Goal: Book appointment/travel/reservation

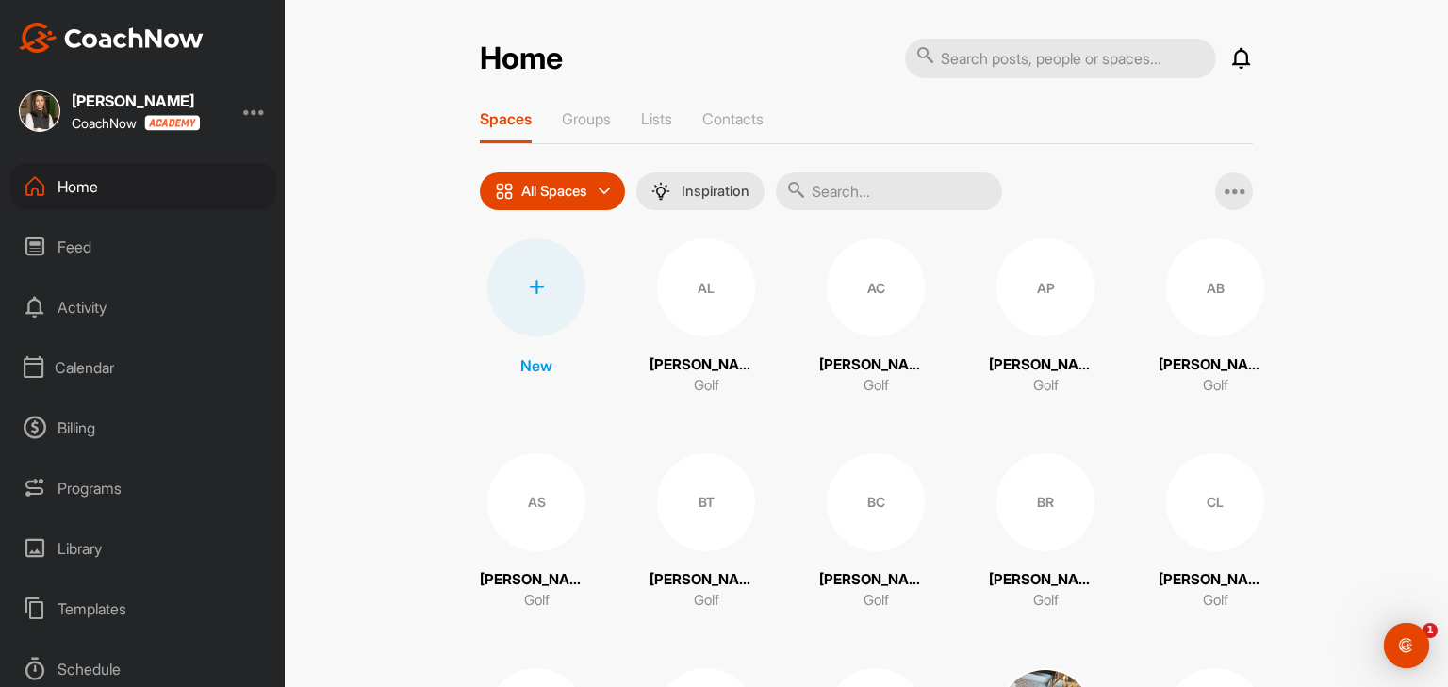
click at [98, 367] on div "Calendar" at bounding box center [143, 367] width 266 height 47
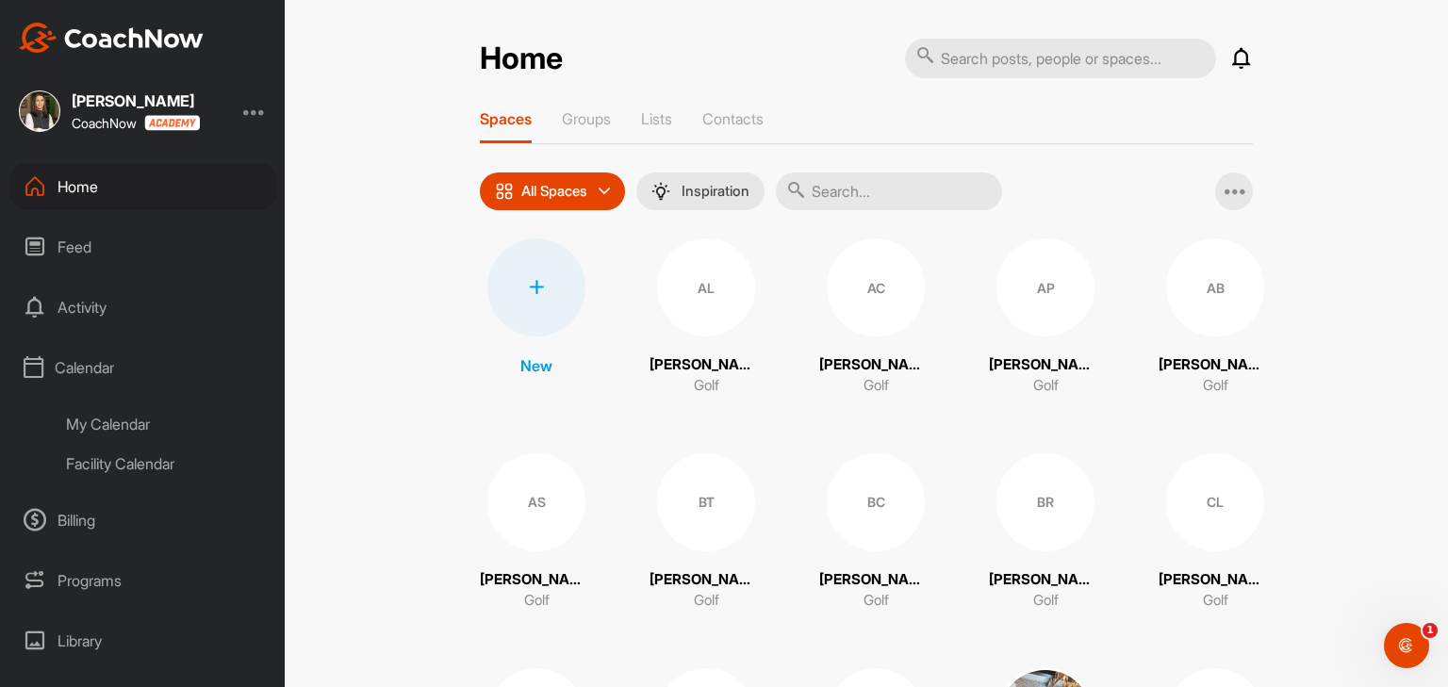
click at [101, 418] on div "My Calendar" at bounding box center [164, 424] width 223 height 40
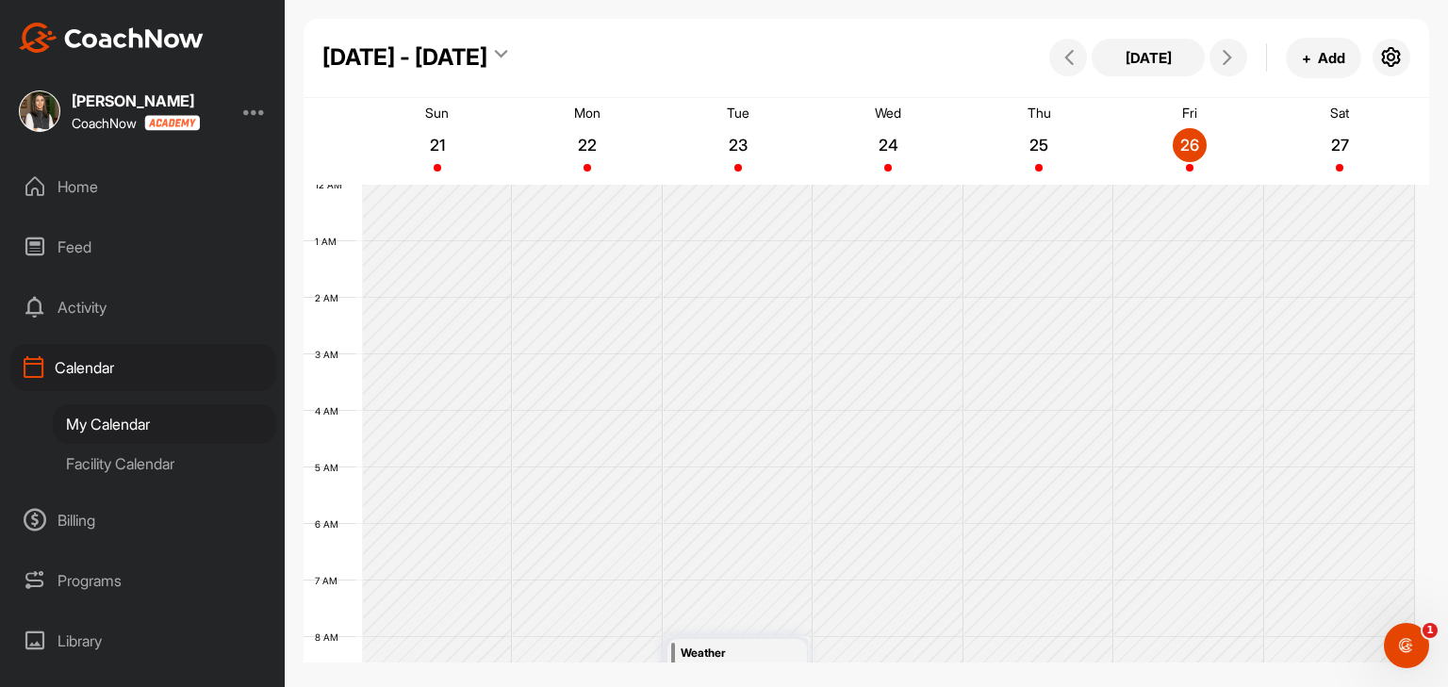
scroll to position [327, 0]
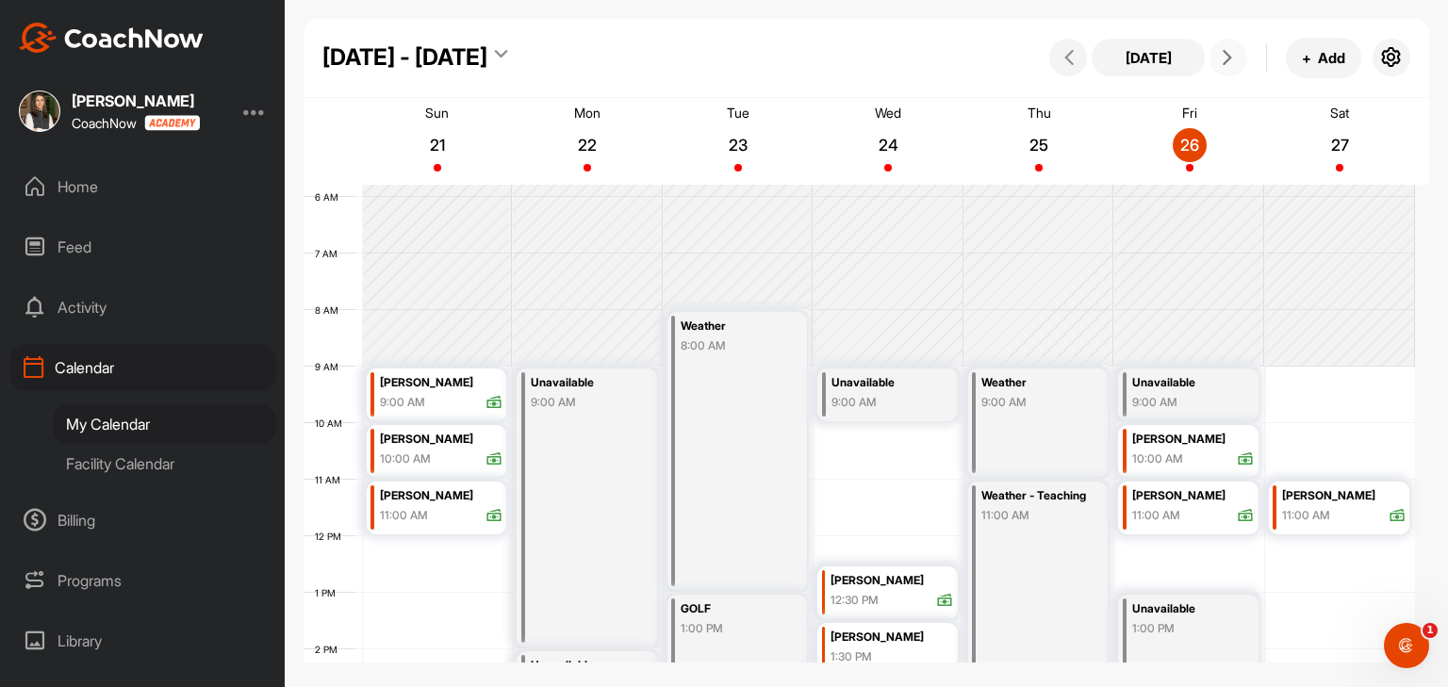
click at [1227, 71] on button at bounding box center [1228, 58] width 38 height 38
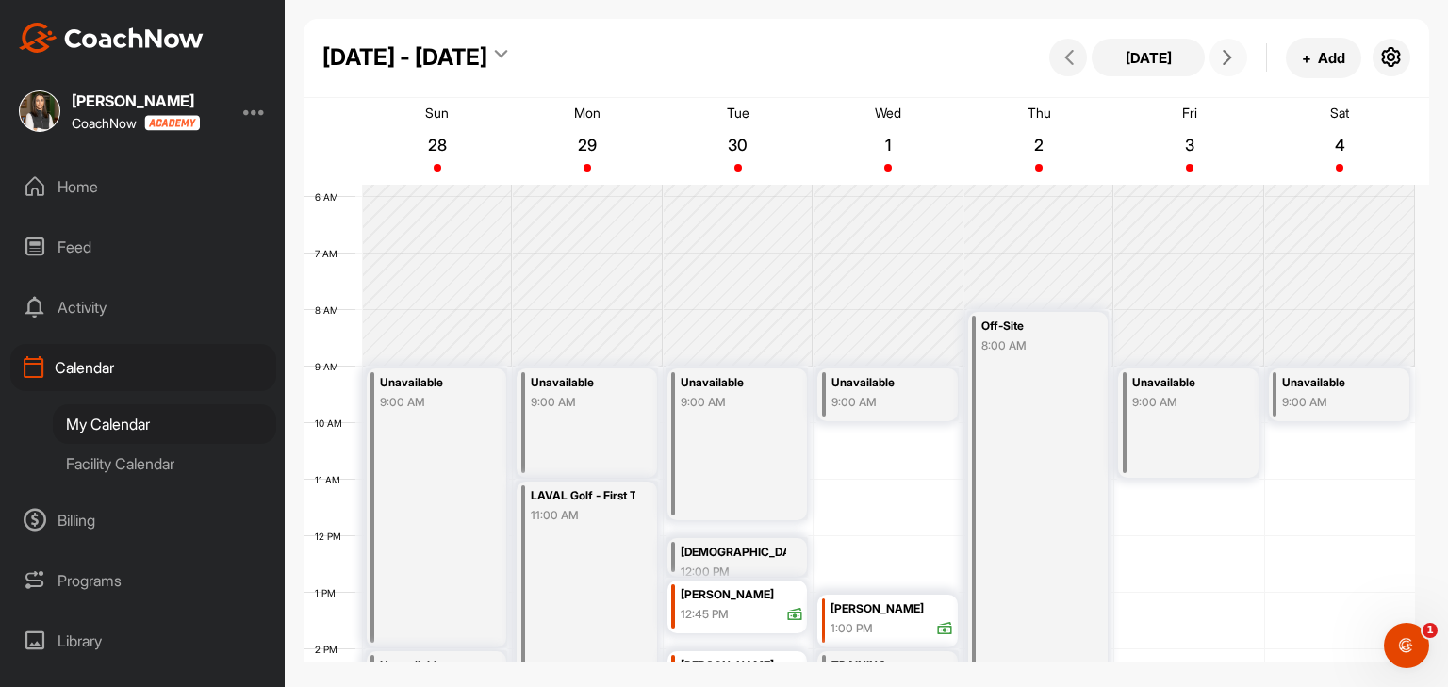
click at [1227, 71] on button at bounding box center [1228, 58] width 38 height 38
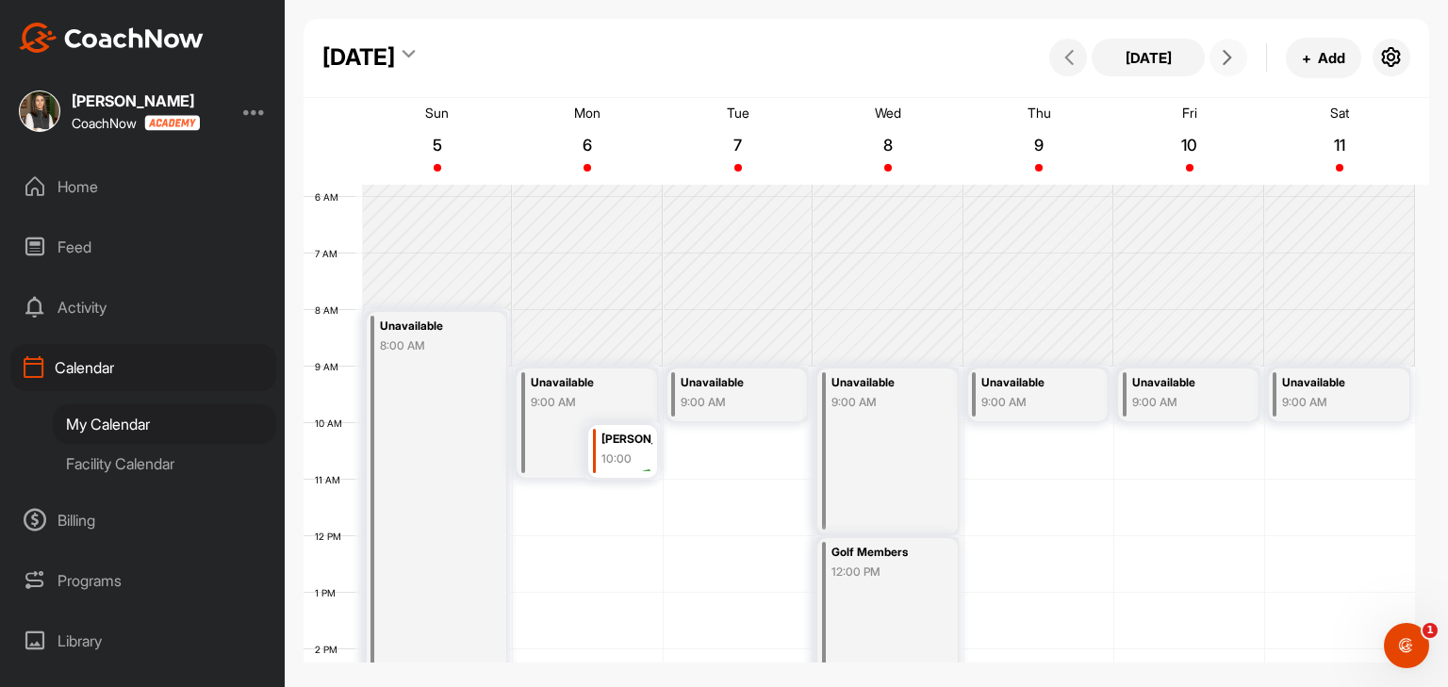
click at [1227, 71] on button at bounding box center [1228, 58] width 38 height 38
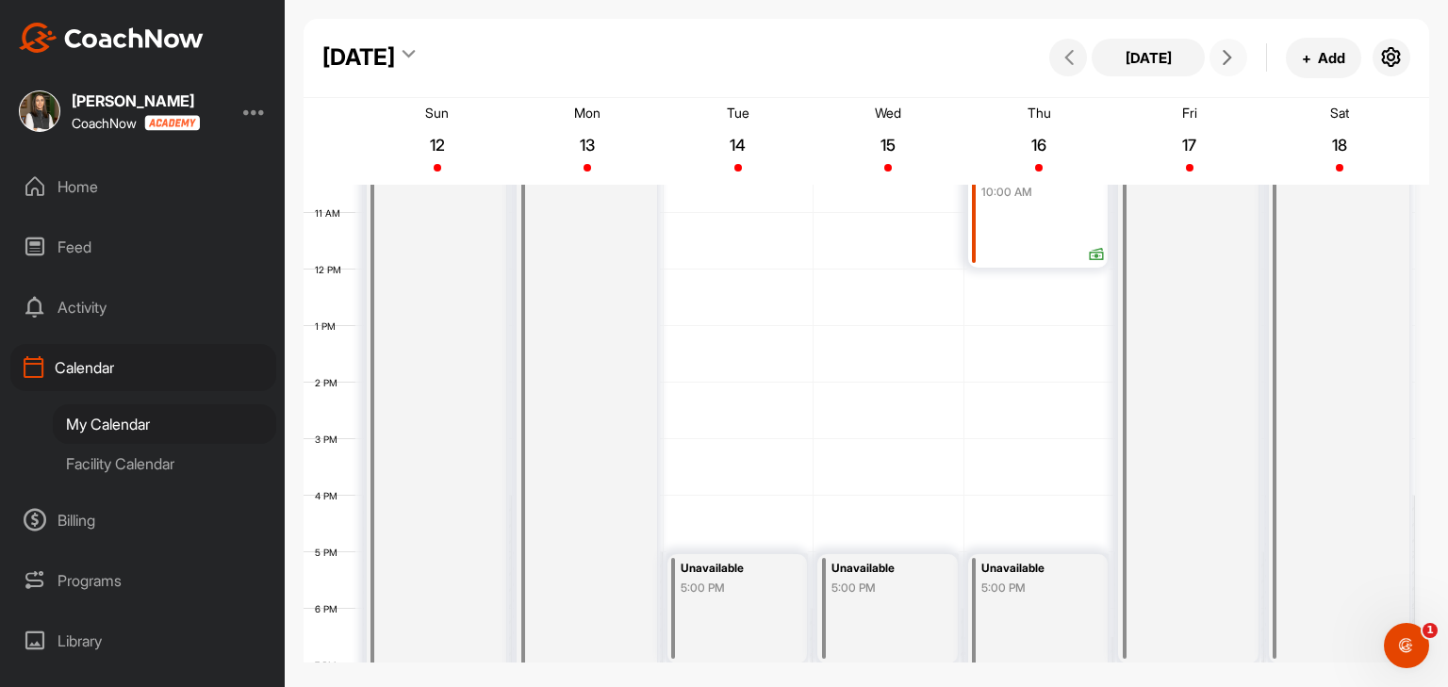
scroll to position [610, 0]
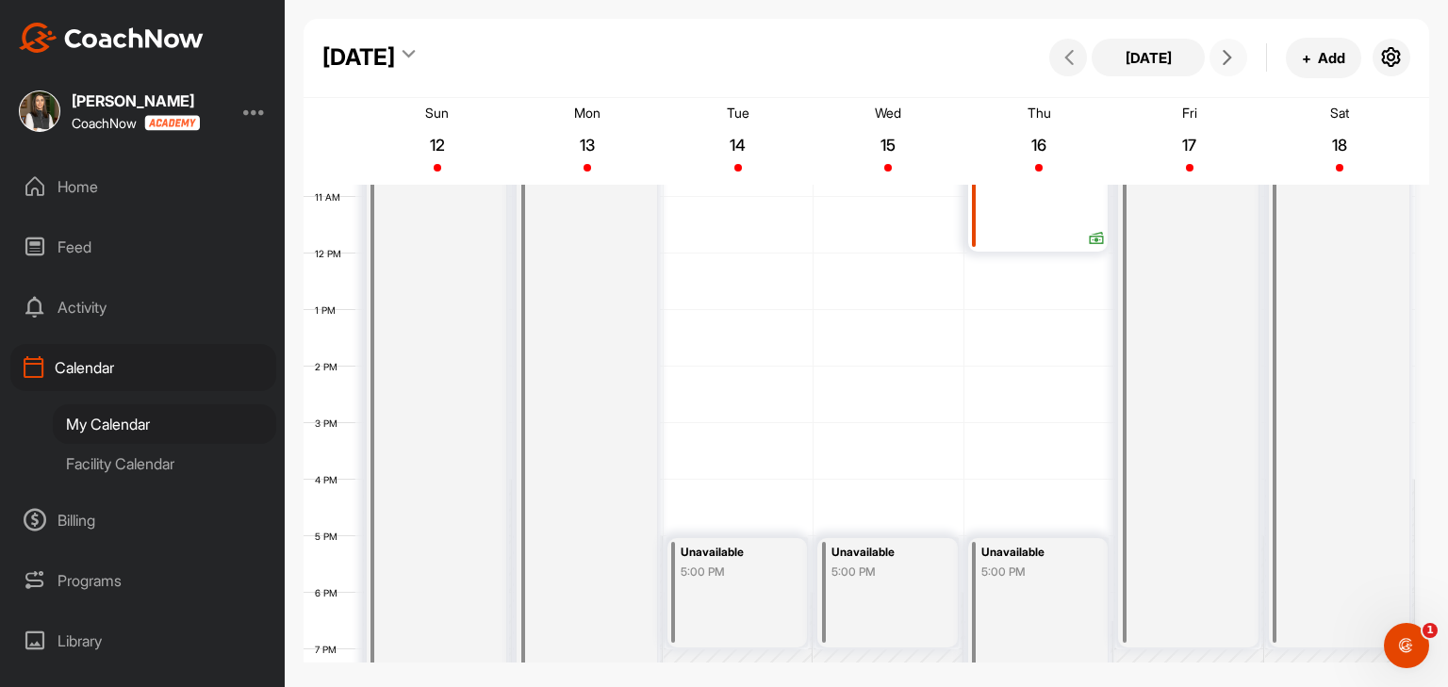
click at [752, 444] on div "12 AM 1 AM 2 AM 3 AM 4 AM 5 AM 6 AM 7 AM 8 AM 9 AM 10 AM 11 AM 12 PM 1 PM 2 PM …" at bounding box center [858, 253] width 1111 height 1357
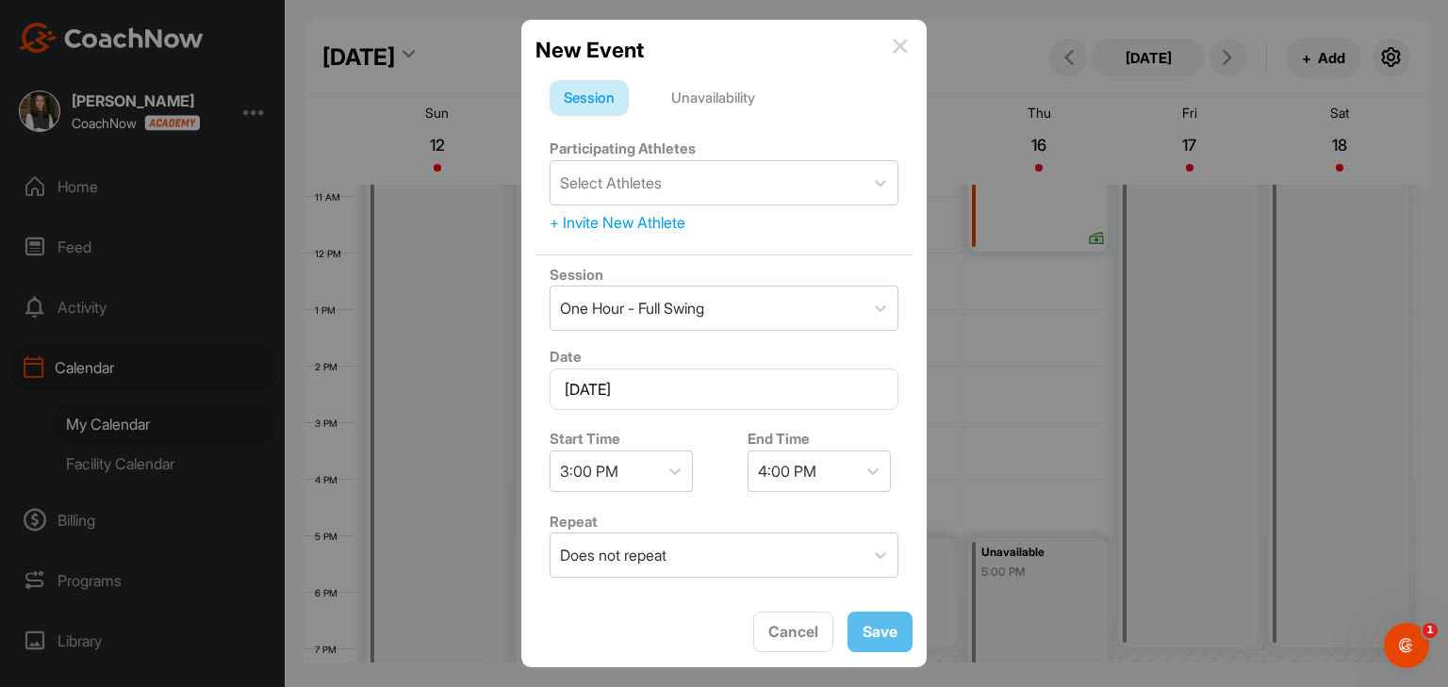
click at [732, 100] on div "Unavailability" at bounding box center [713, 98] width 112 height 36
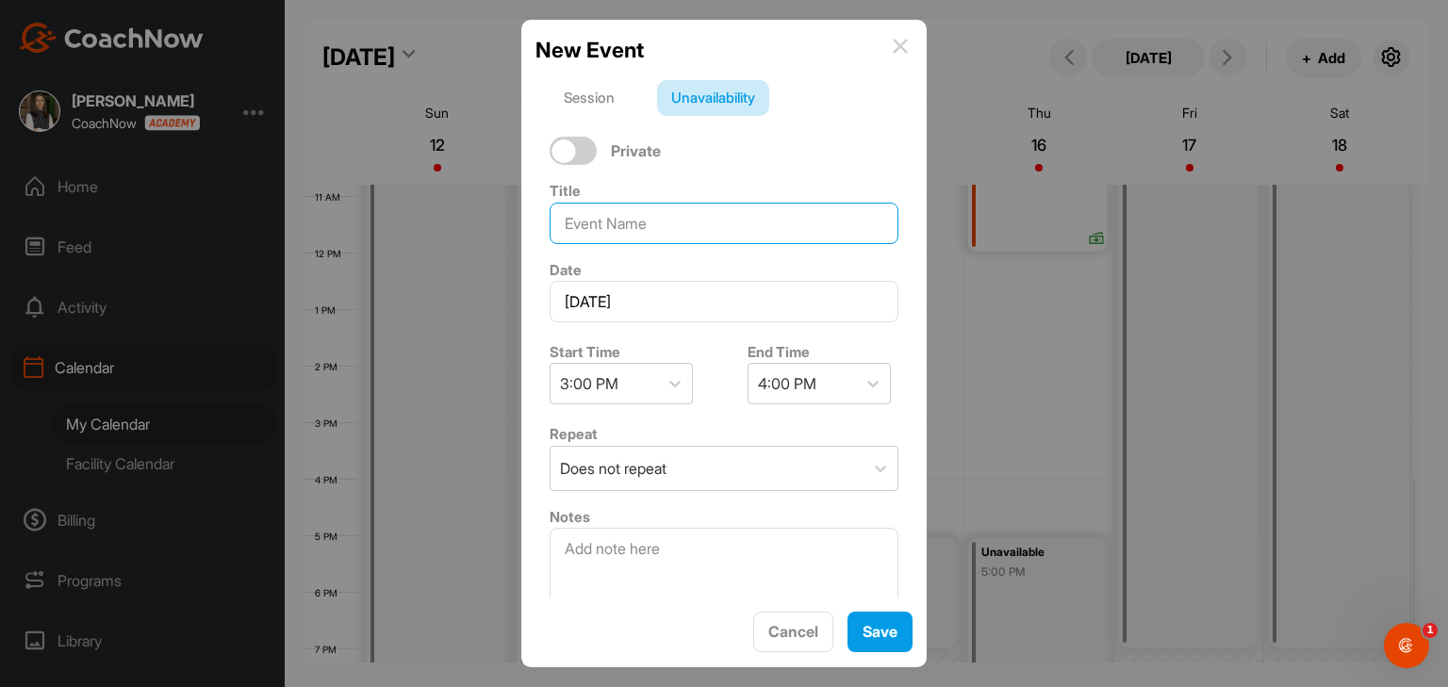
click at [688, 223] on input at bounding box center [723, 223] width 349 height 41
click at [642, 383] on div "3:00 PM" at bounding box center [603, 384] width 107 height 40
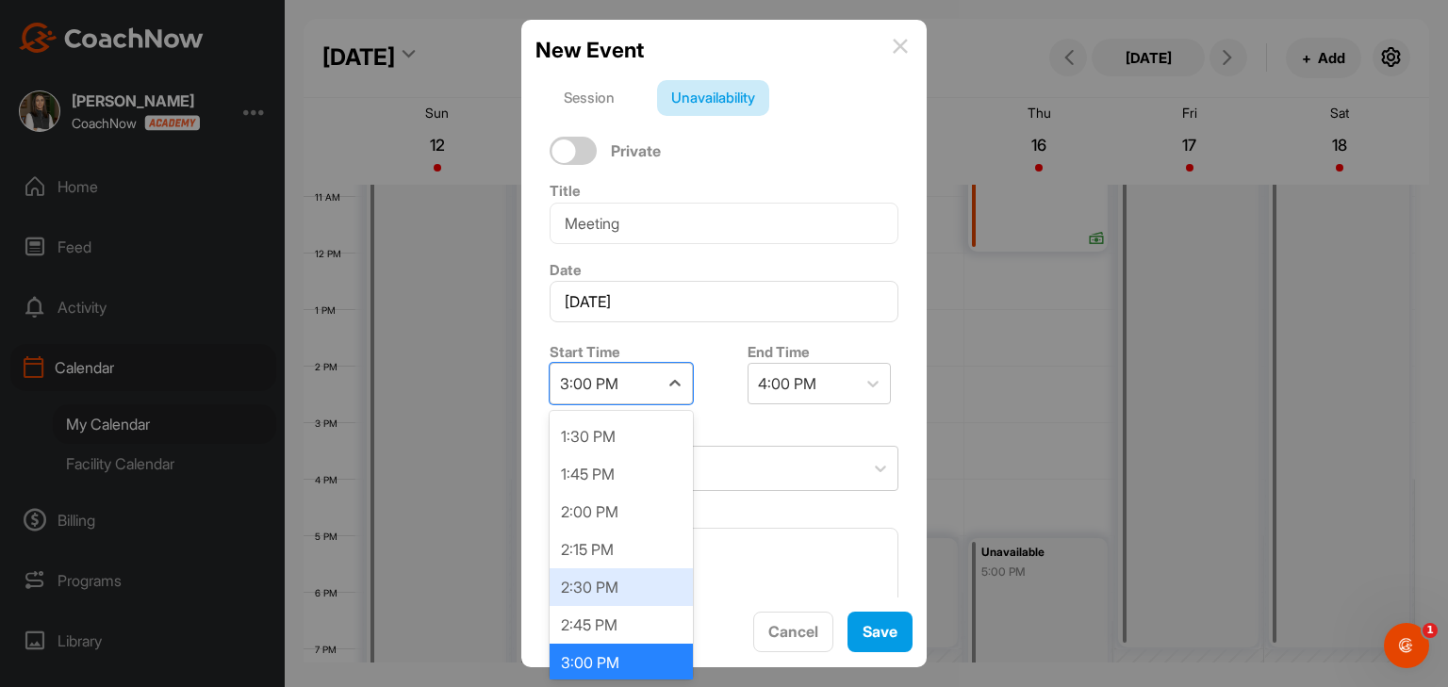
scroll to position [2222, 0]
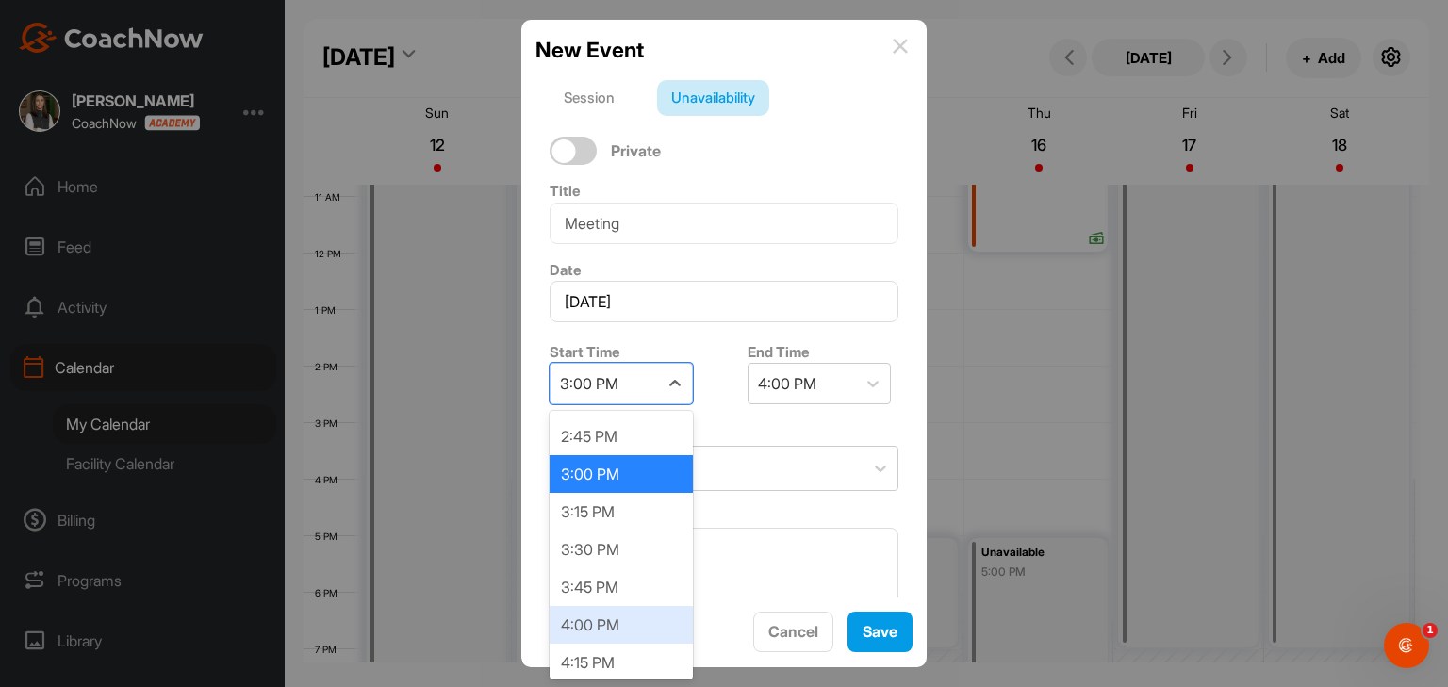
click at [599, 610] on div "4:00 PM" at bounding box center [620, 625] width 143 height 38
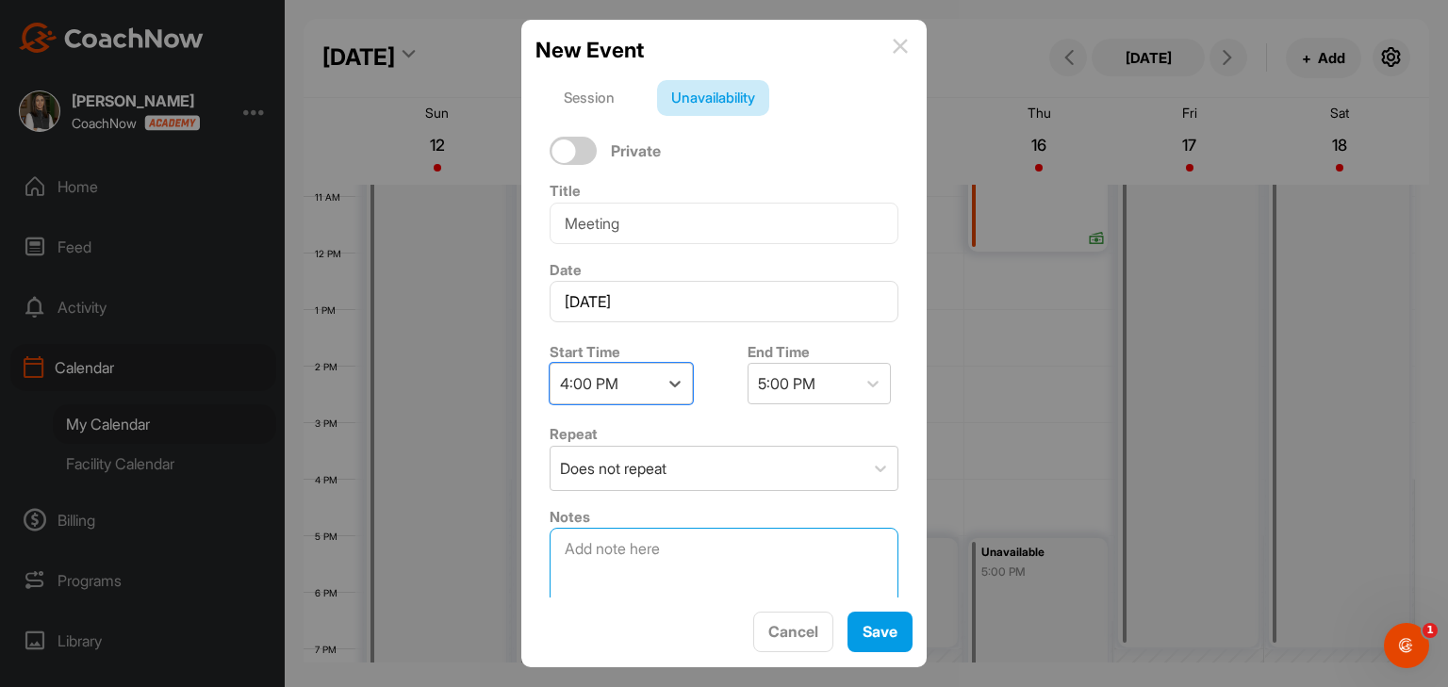
click at [654, 551] on textarea at bounding box center [723, 575] width 349 height 94
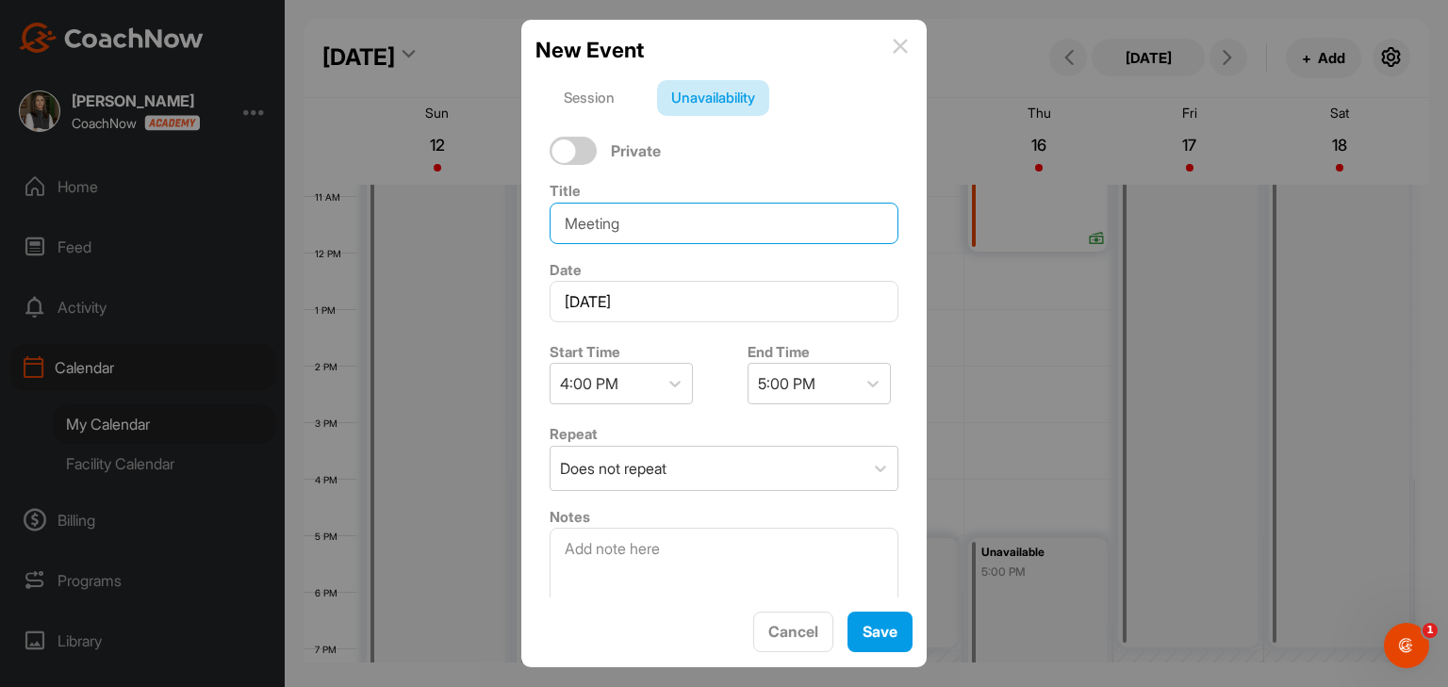
click at [671, 229] on input "Meeting" at bounding box center [723, 223] width 349 height 41
type input "Meeting [PERSON_NAME]"
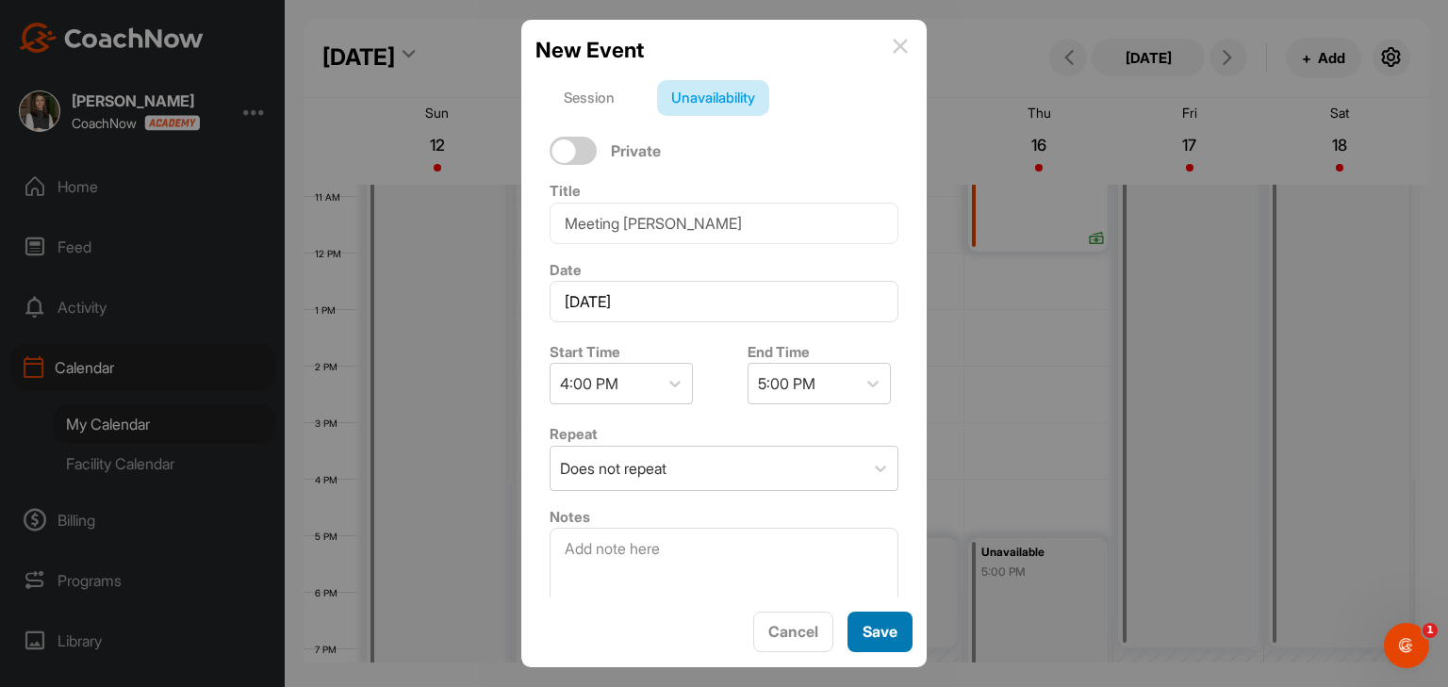
click at [890, 622] on span "Save" at bounding box center [879, 631] width 35 height 19
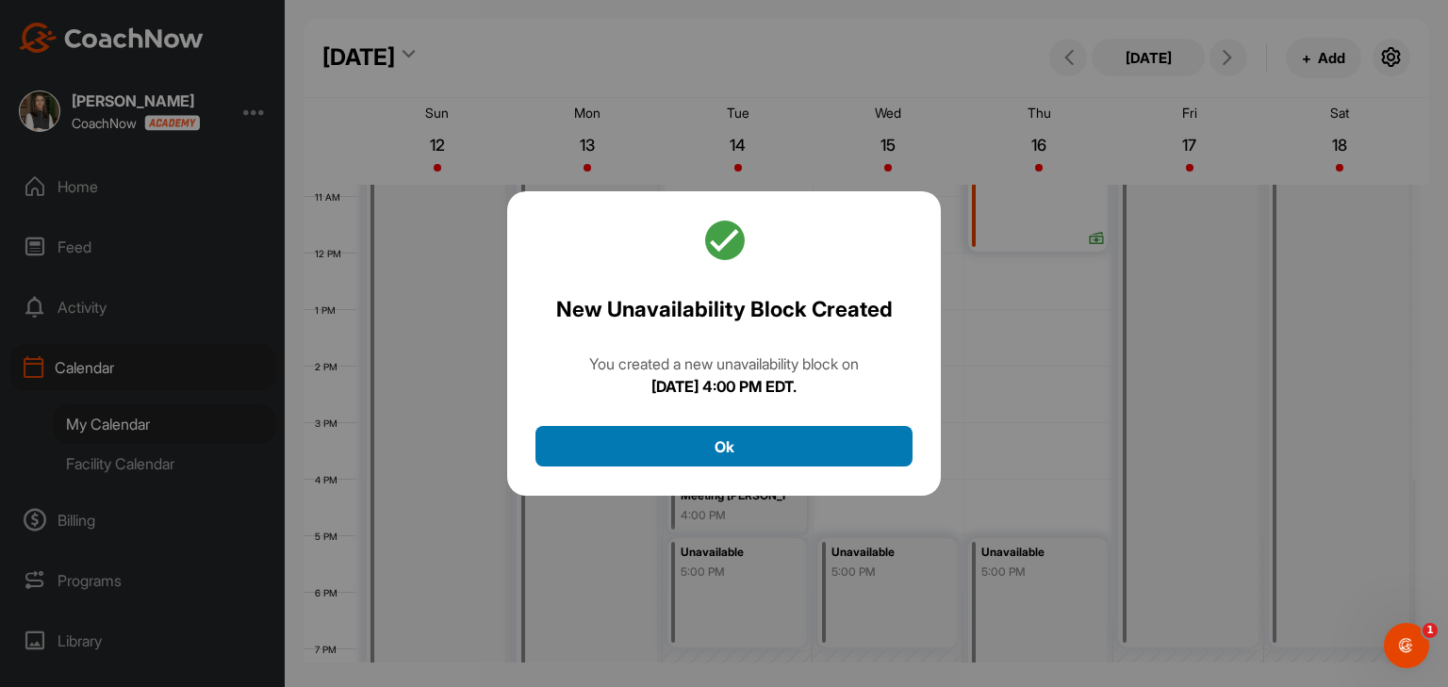
click at [824, 466] on button "Ok" at bounding box center [723, 446] width 377 height 41
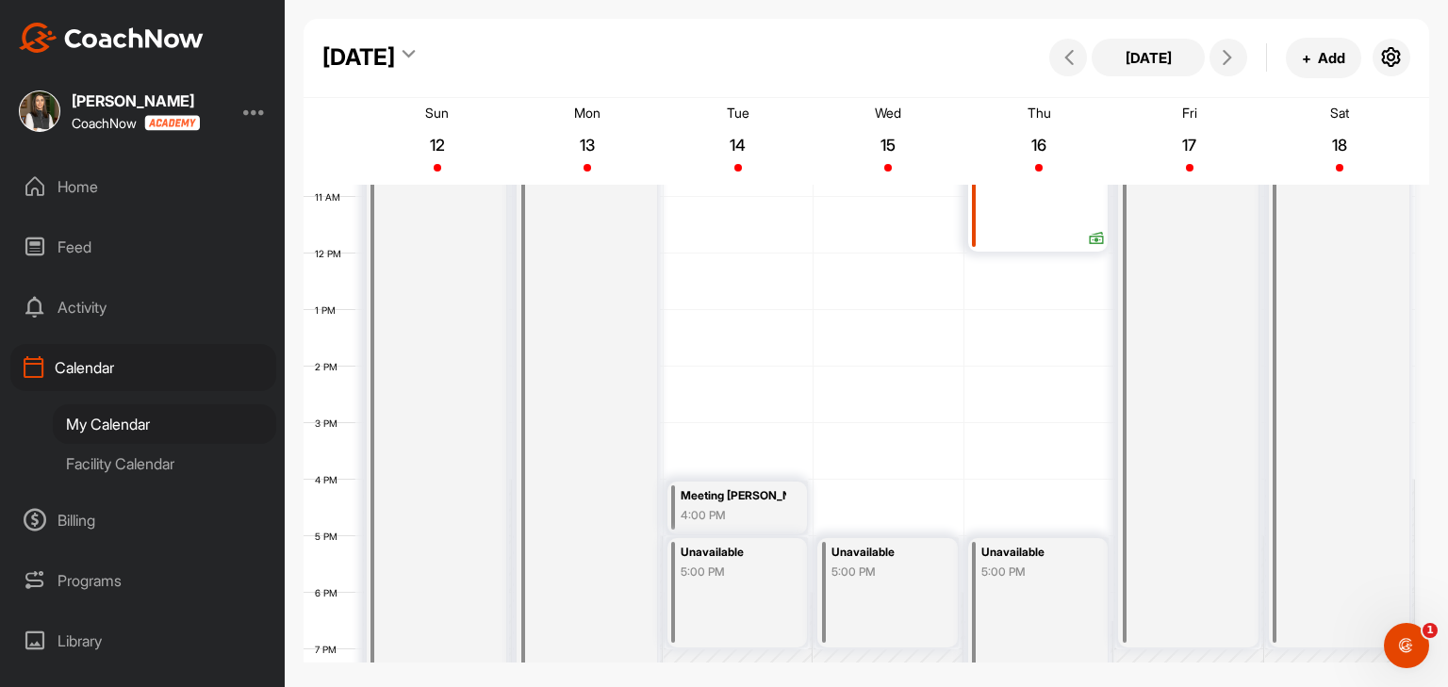
click at [767, 505] on div "Meeting [PERSON_NAME]" at bounding box center [734, 496] width 106 height 22
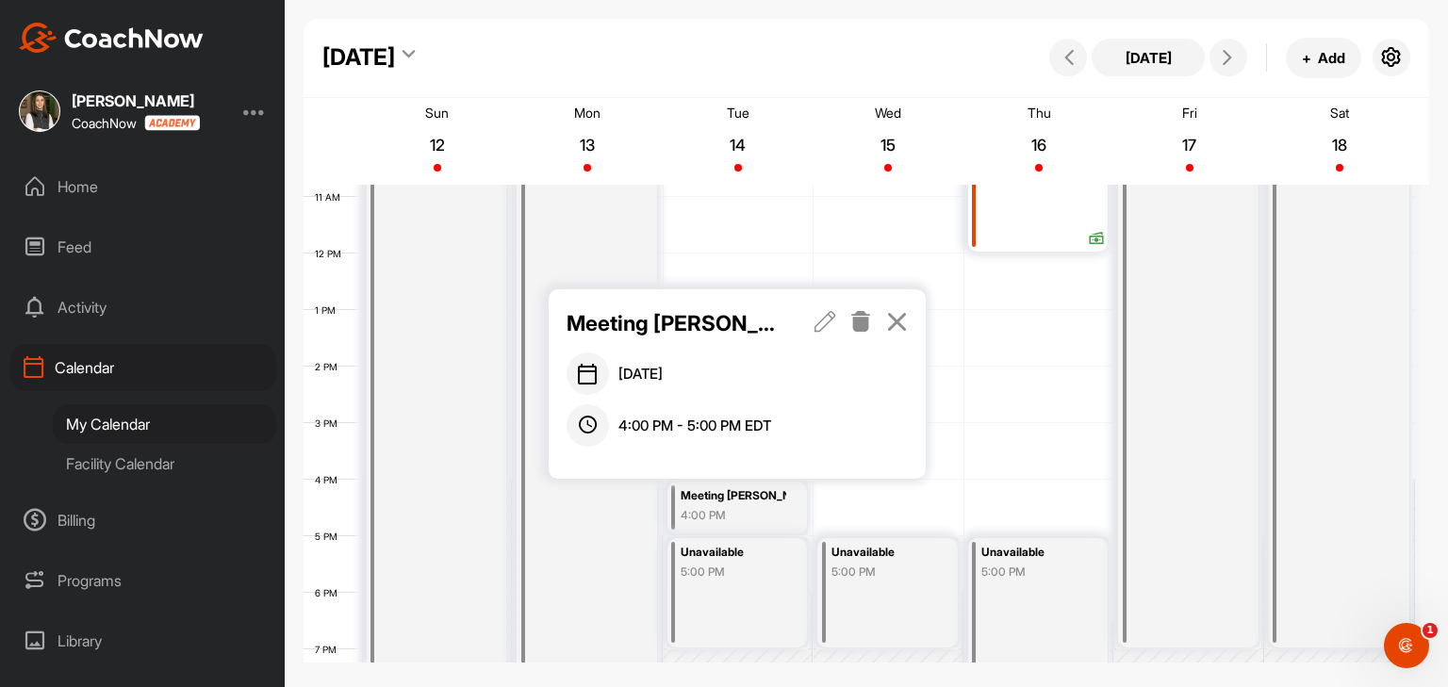
click at [824, 326] on icon at bounding box center [825, 321] width 22 height 21
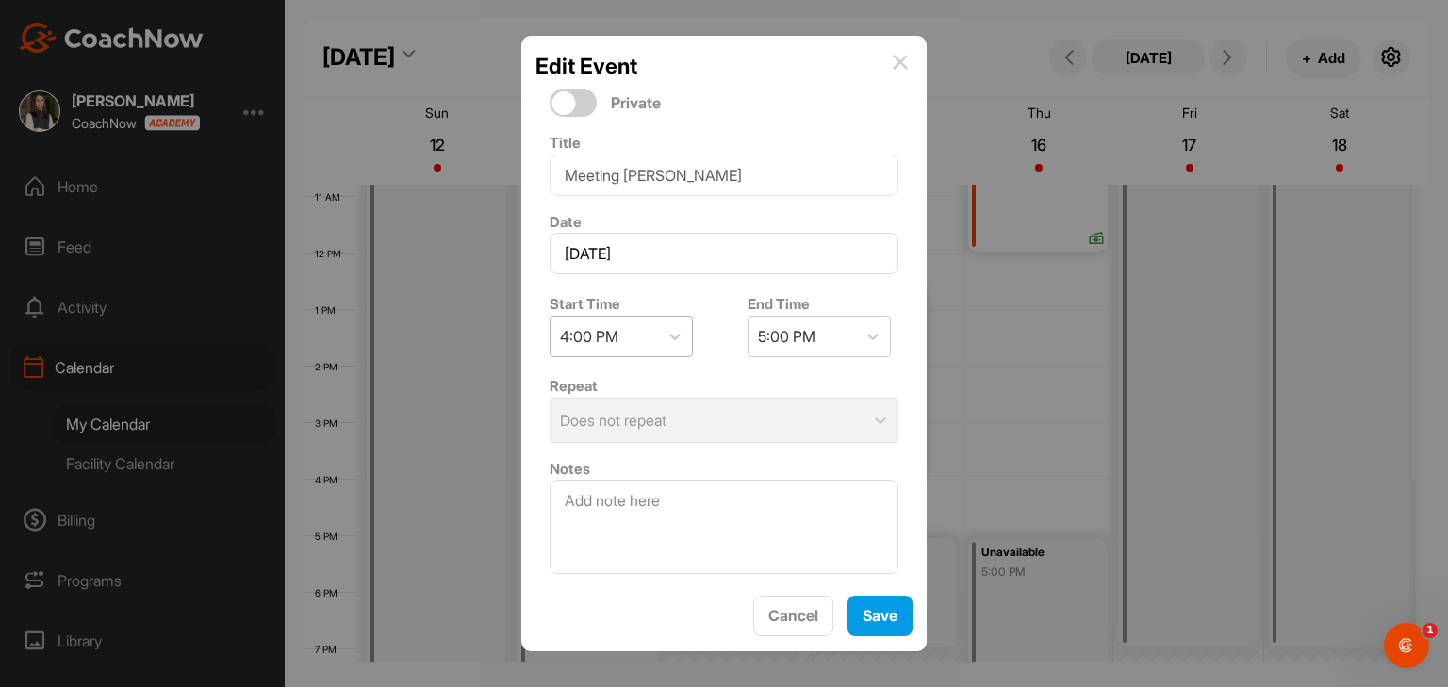
click at [635, 335] on div "4:00 PM" at bounding box center [603, 337] width 107 height 40
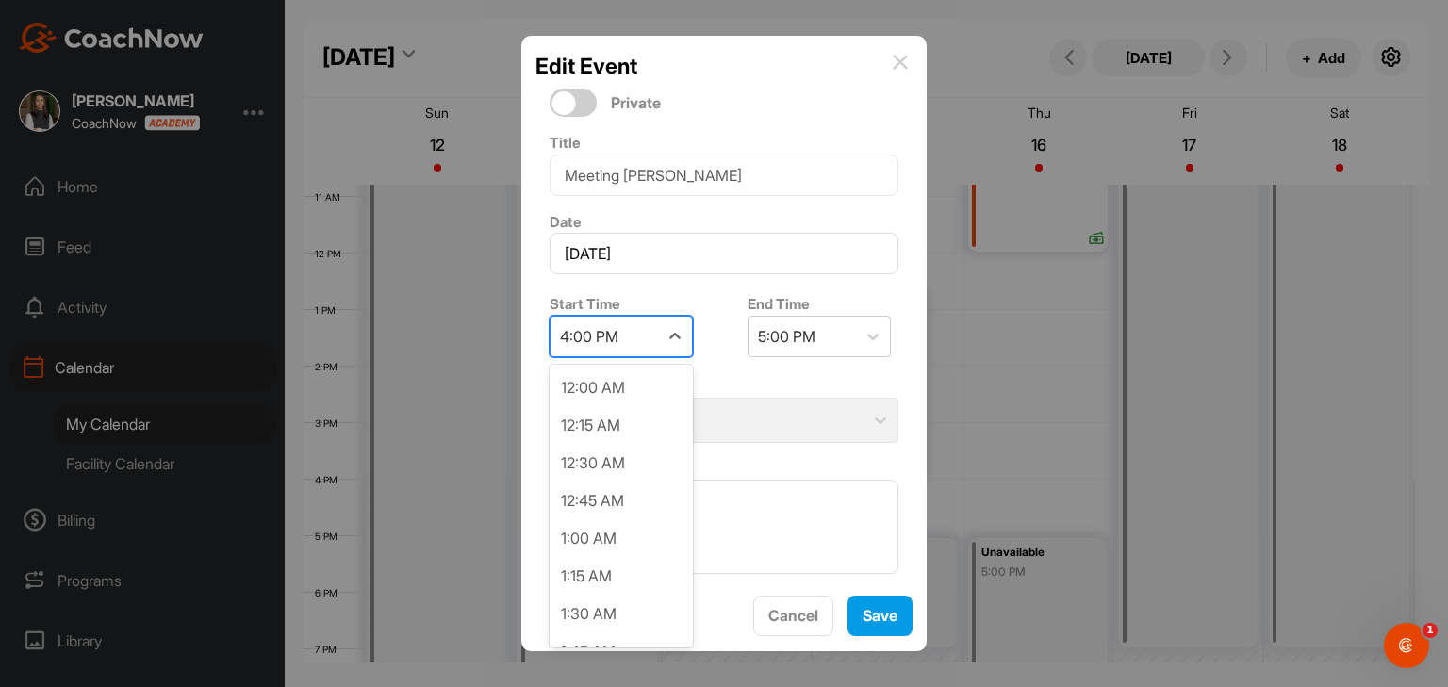
scroll to position [2184, 0]
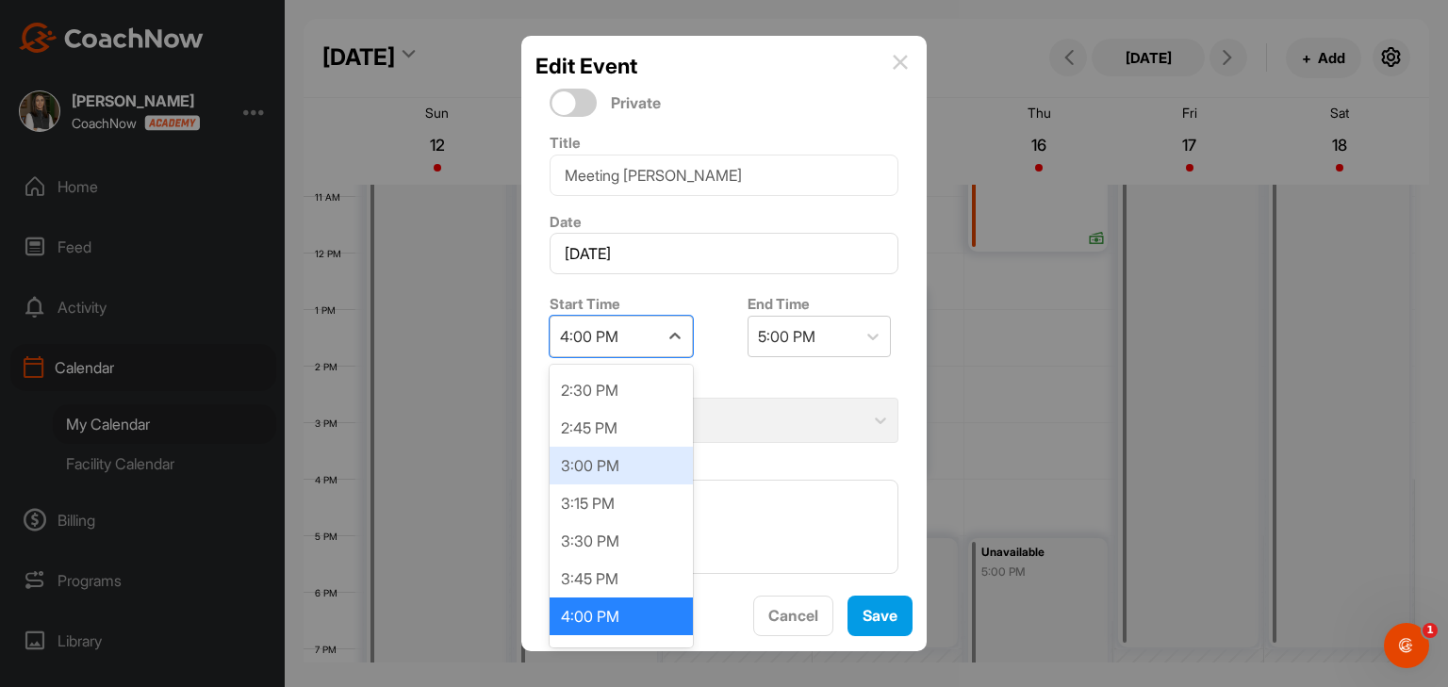
click at [601, 459] on div "3:00 PM" at bounding box center [620, 466] width 143 height 38
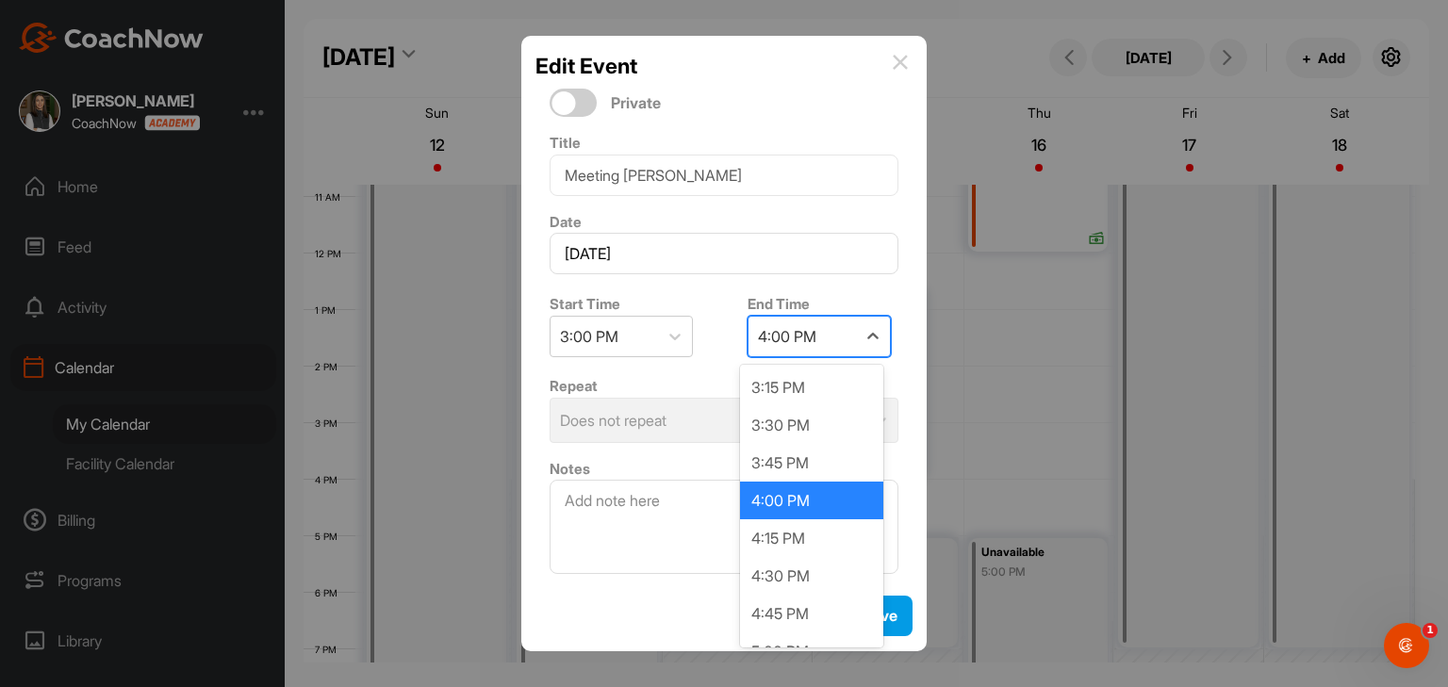
click at [846, 349] on div "4:00 PM" at bounding box center [801, 337] width 107 height 40
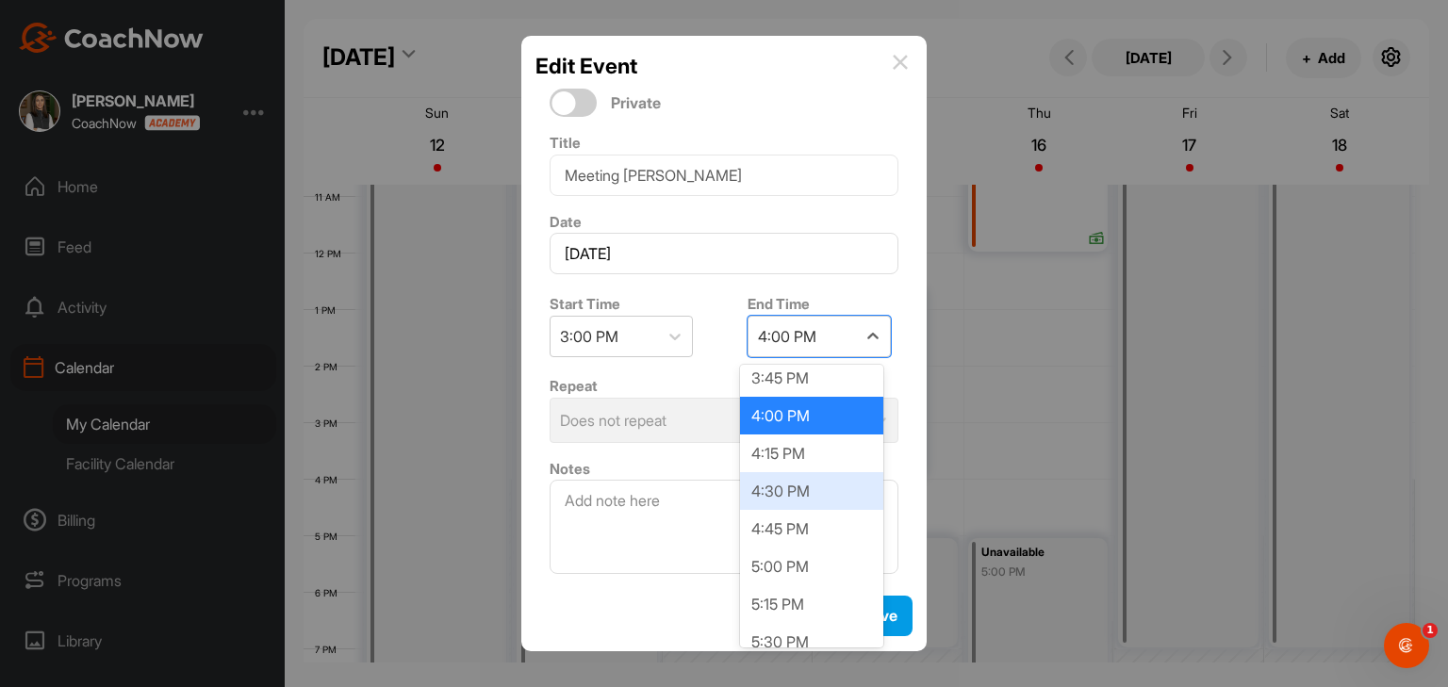
scroll to position [94, 0]
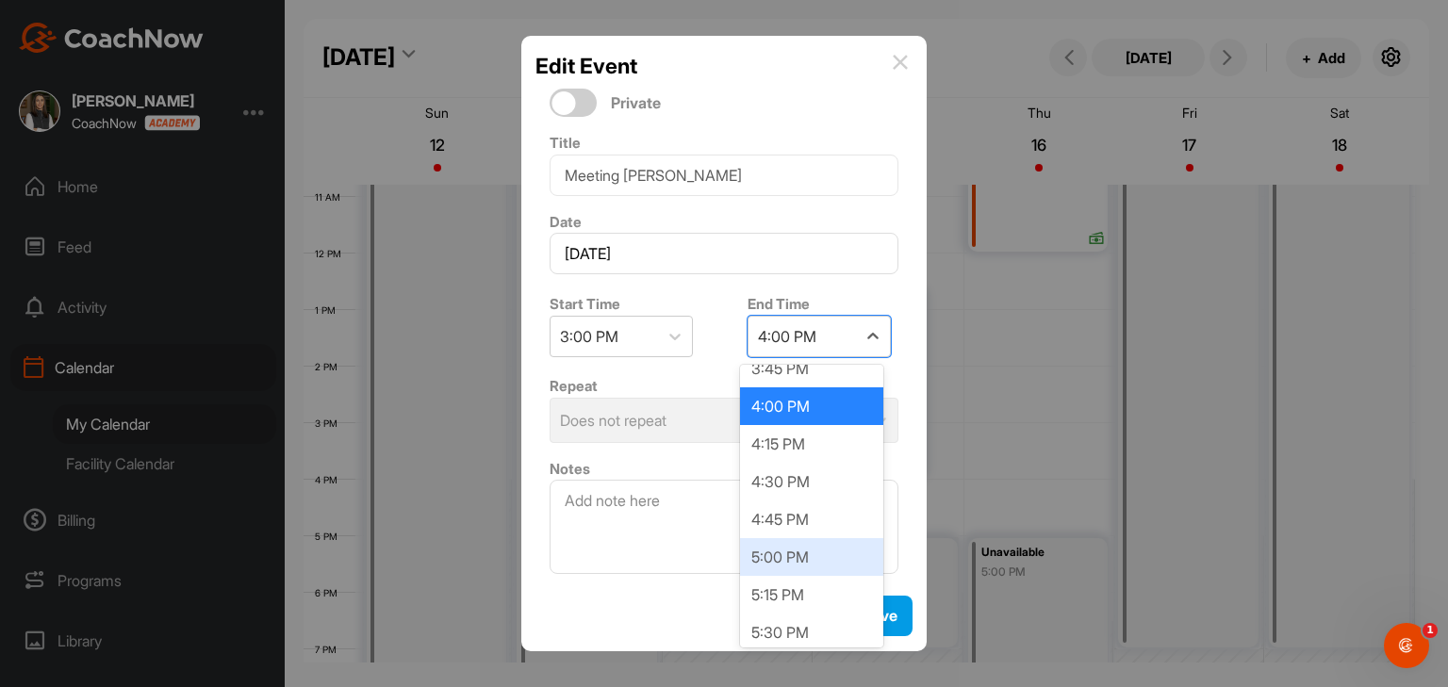
click at [791, 553] on div "5:00 PM" at bounding box center [811, 557] width 143 height 38
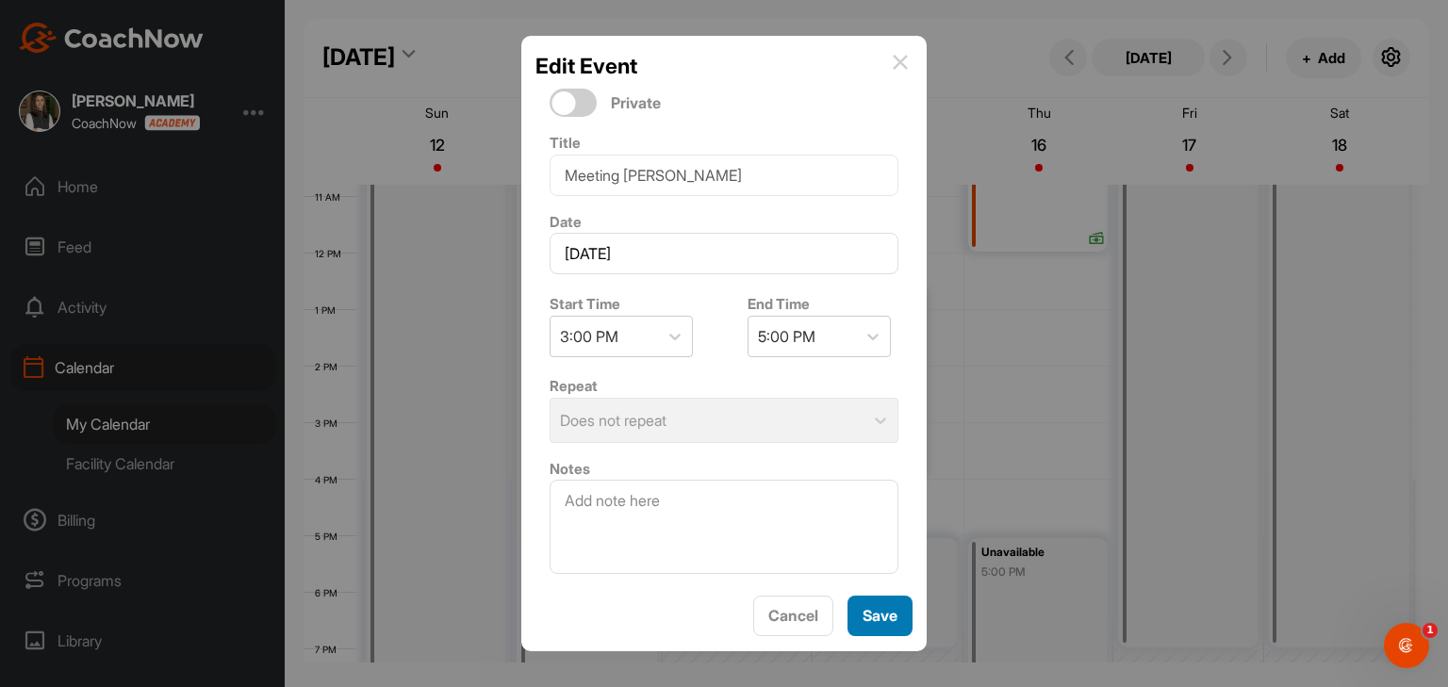
click at [894, 612] on span "Save" at bounding box center [879, 615] width 35 height 19
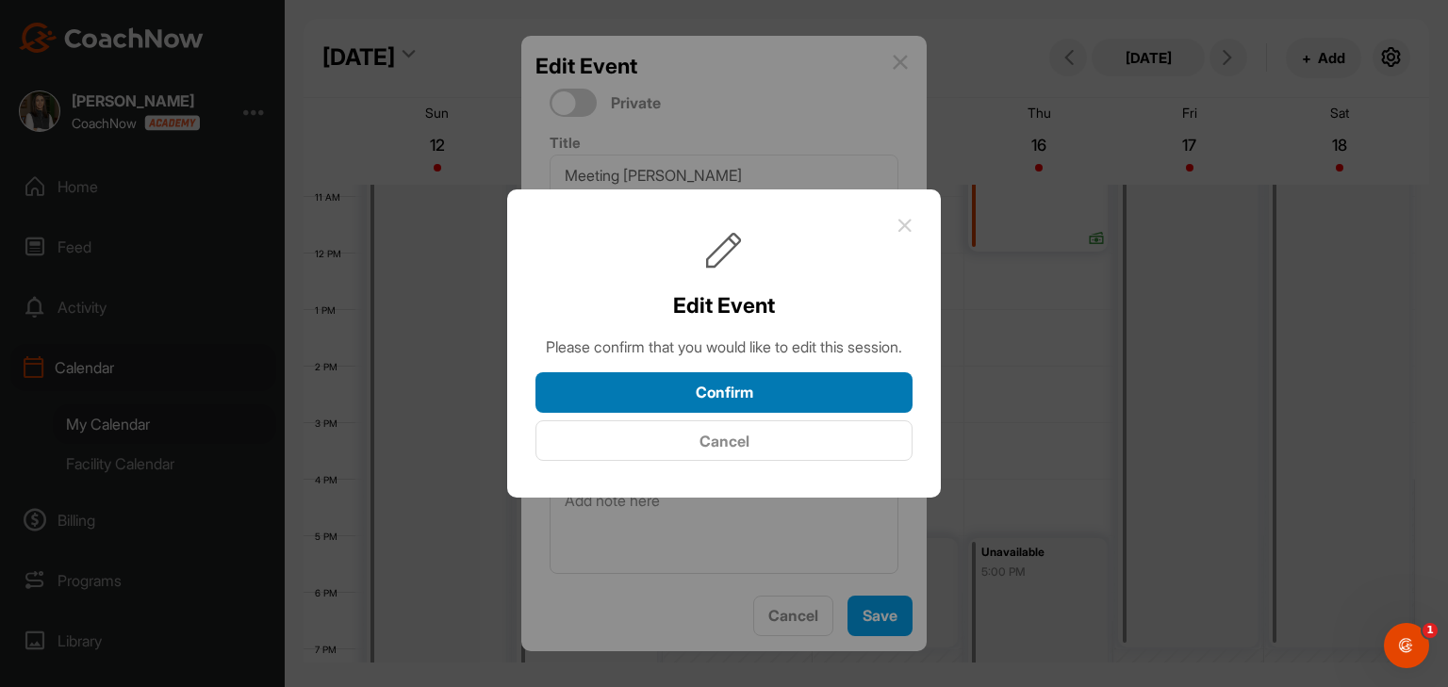
click at [776, 413] on button "Confirm" at bounding box center [723, 392] width 377 height 41
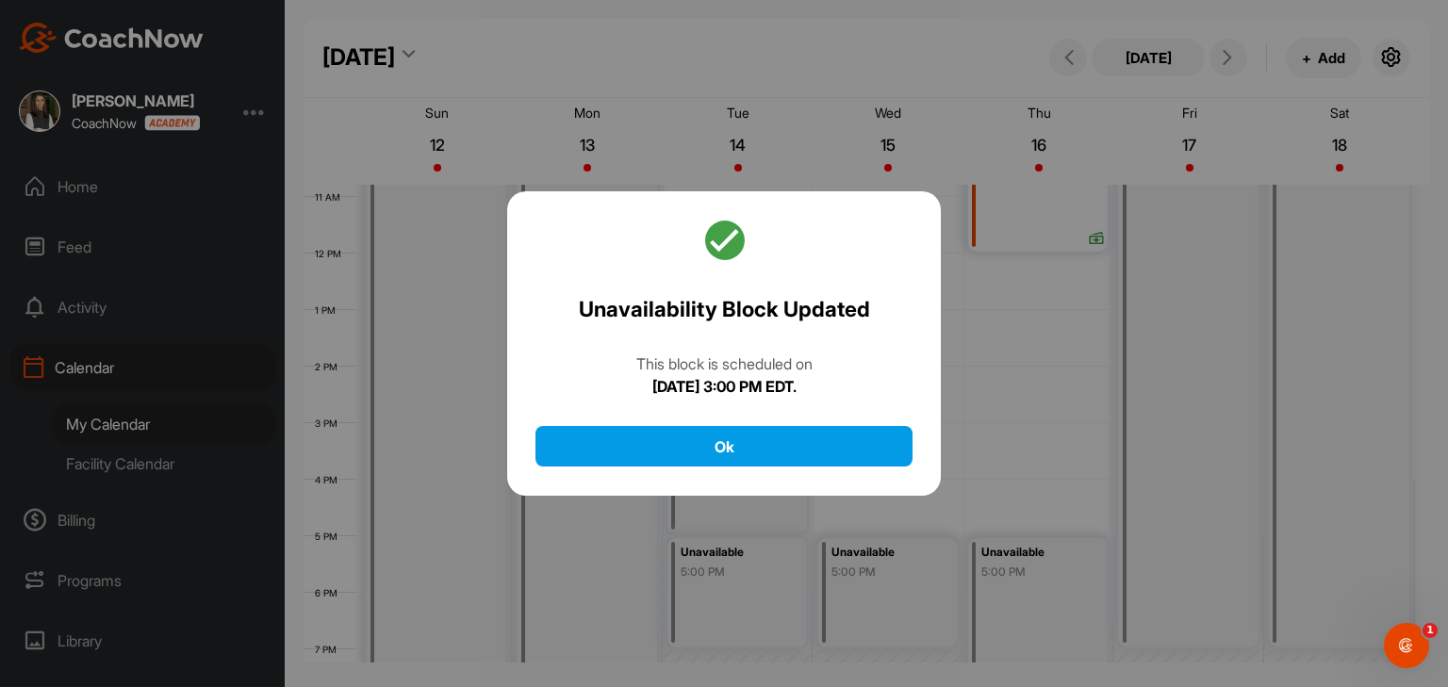
click at [754, 468] on div "Unavailability Block Updated This block is scheduled on [DATE] 3:00 PM EDT. Ok" at bounding box center [724, 343] width 434 height 305
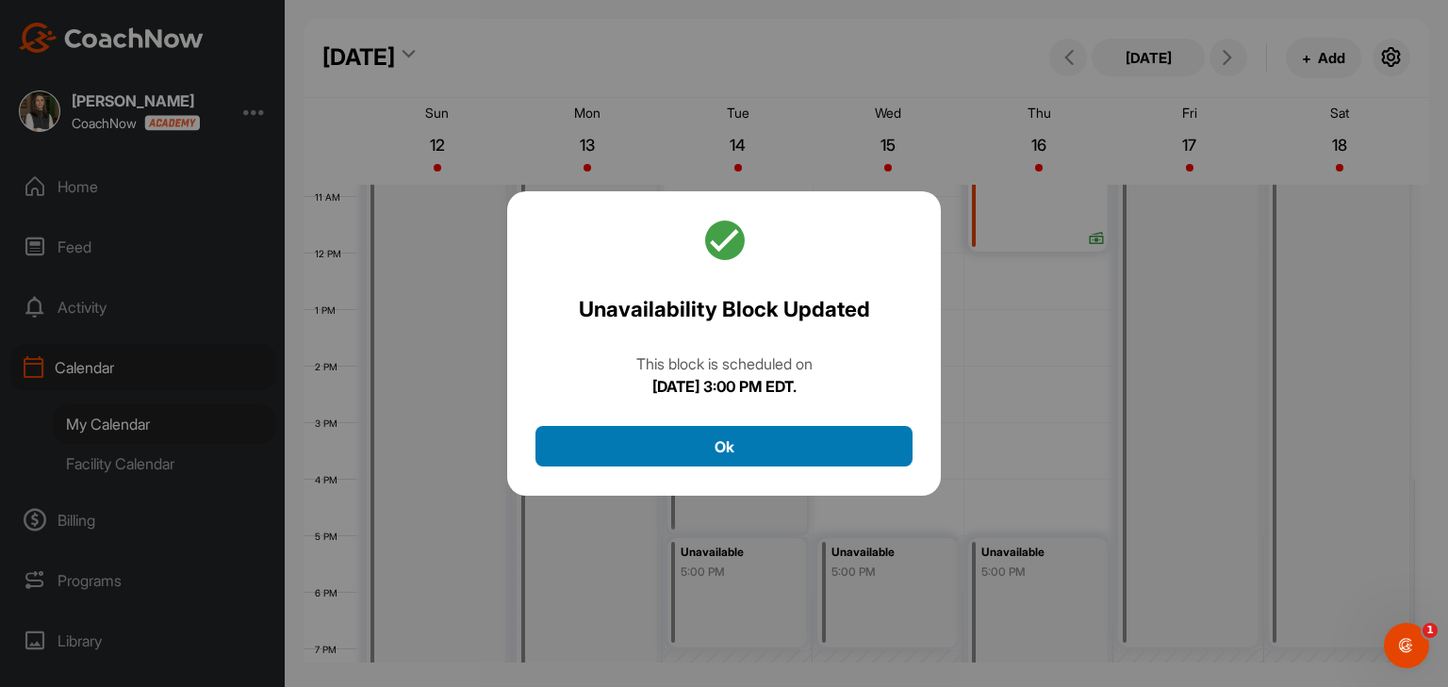
click at [763, 450] on button "Ok" at bounding box center [723, 446] width 377 height 41
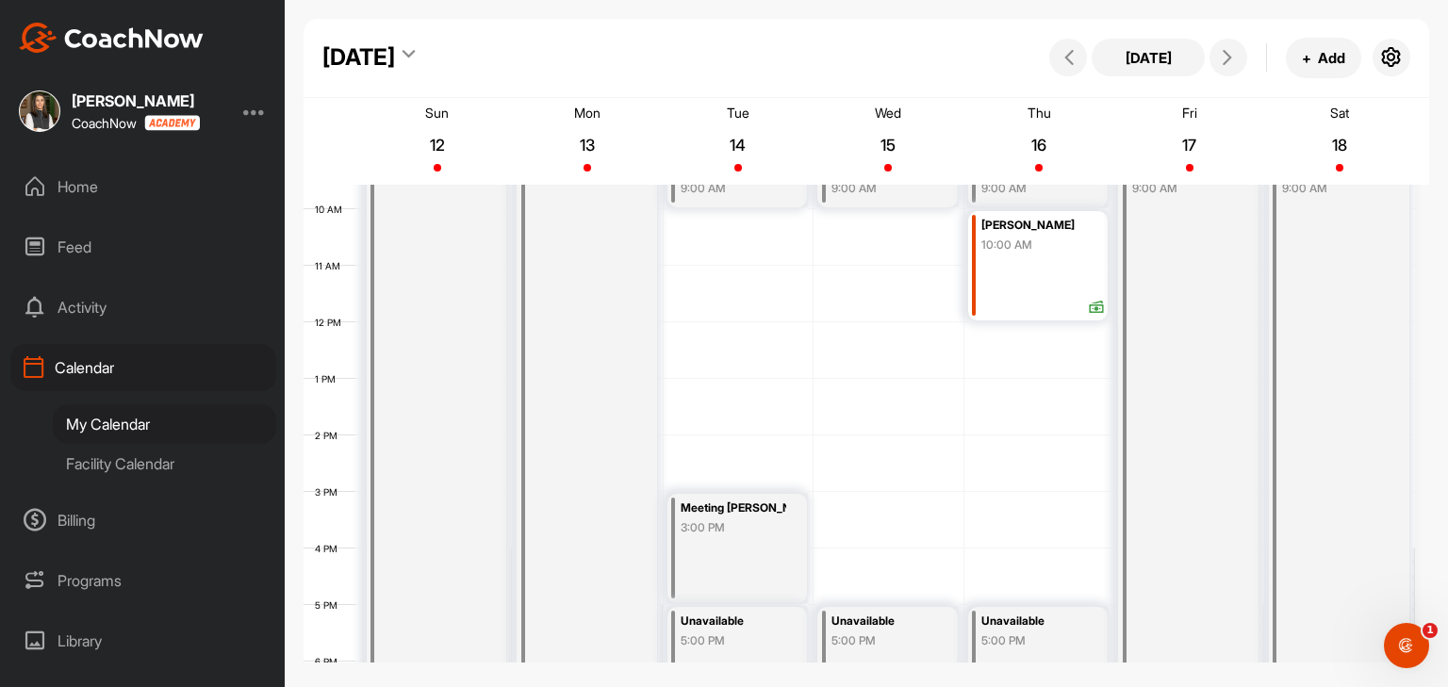
scroll to position [516, 0]
